Goal: Navigation & Orientation: Go to known website

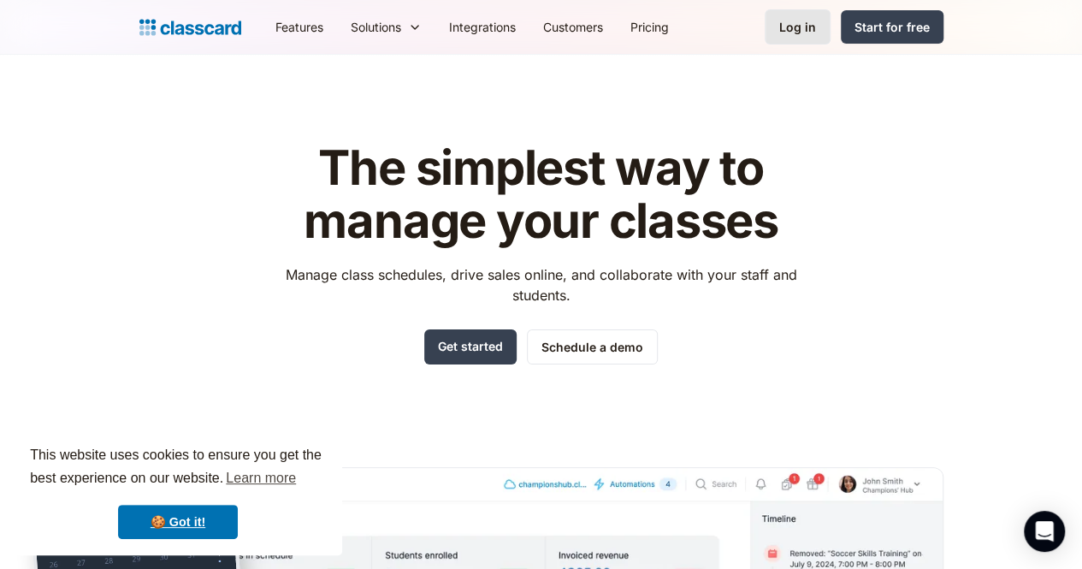
click at [831, 38] on link "Log in" at bounding box center [798, 26] width 66 height 35
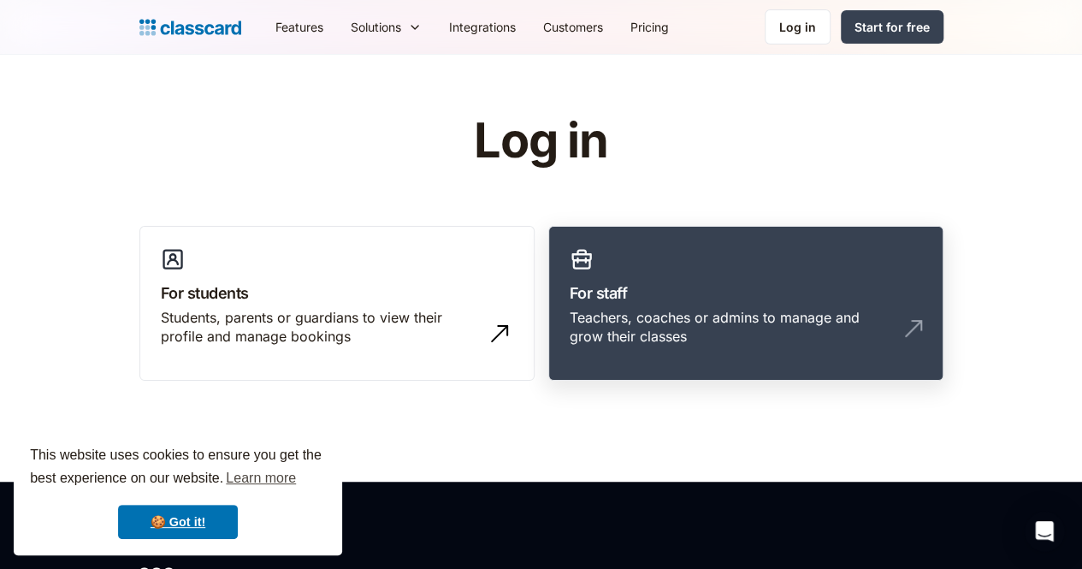
click at [686, 260] on link "For staff Teachers, coaches or admins to manage and grow their classes" at bounding box center [745, 304] width 395 height 156
